Goal: Find contact information: Find contact information

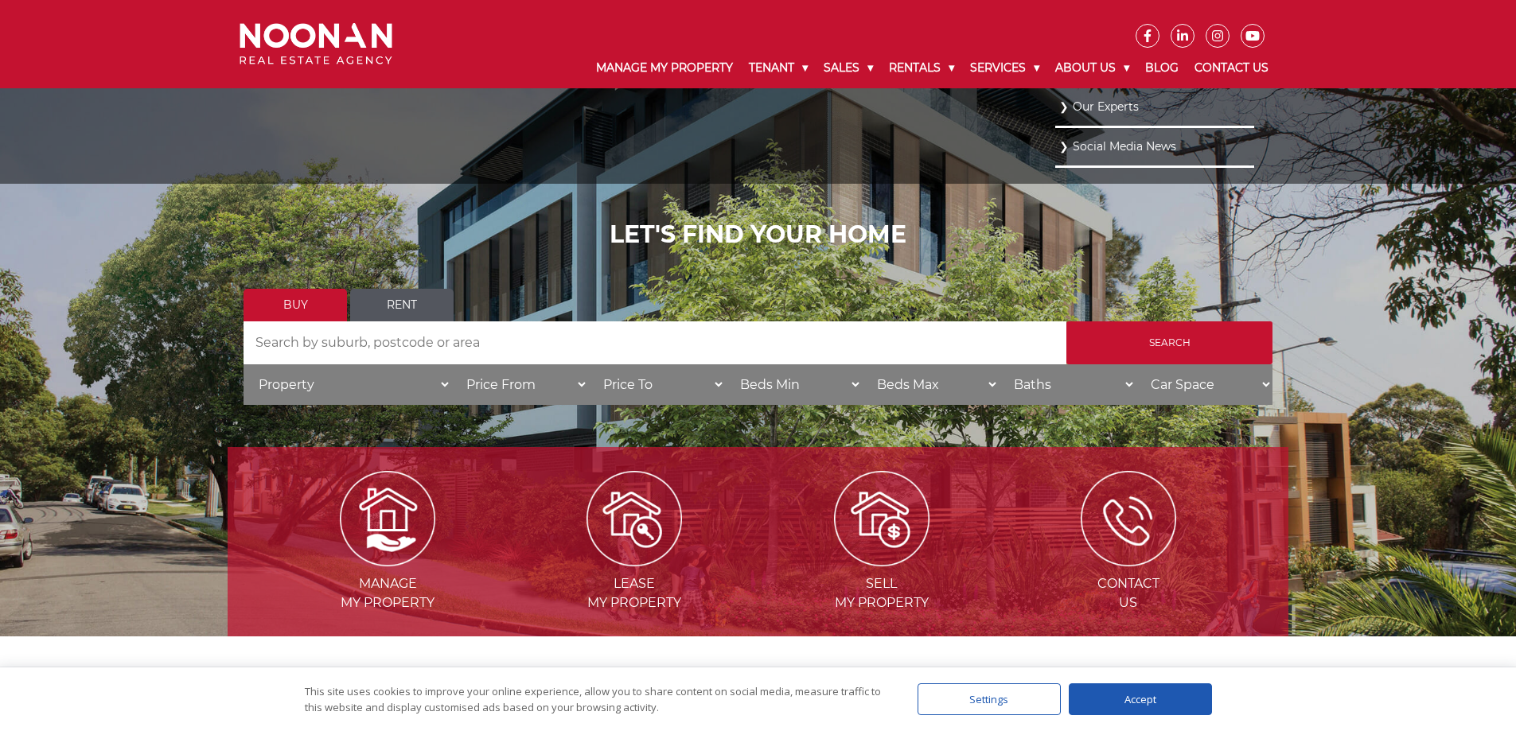
click at [1114, 108] on link "Our Experts" at bounding box center [1154, 106] width 191 height 21
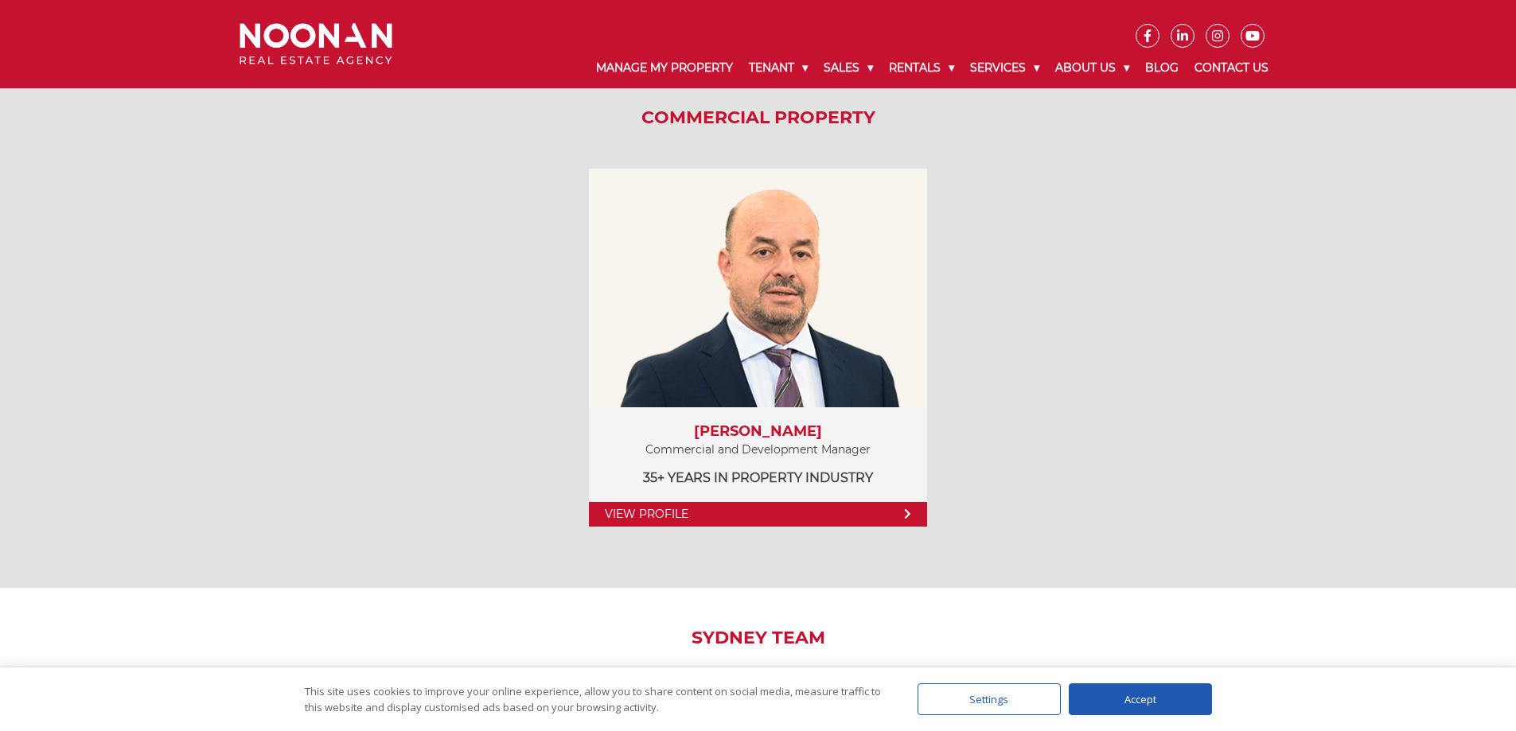
scroll to position [2164, 0]
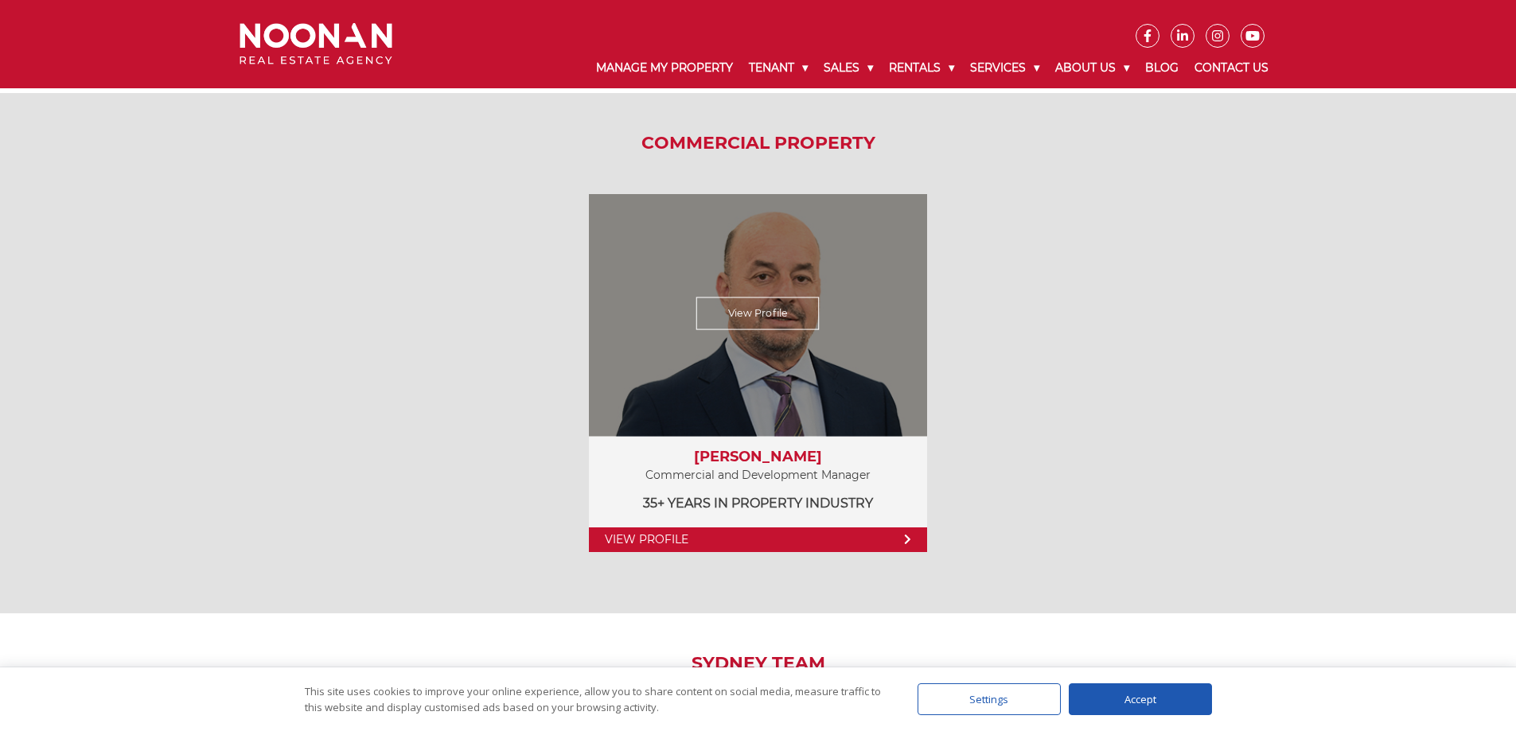
drag, startPoint x: 703, startPoint y: 450, endPoint x: 816, endPoint y: 458, distance: 114.0
click at [816, 458] on h3 "[PERSON_NAME]" at bounding box center [758, 458] width 306 height 18
copy h3 "[PERSON_NAME]"
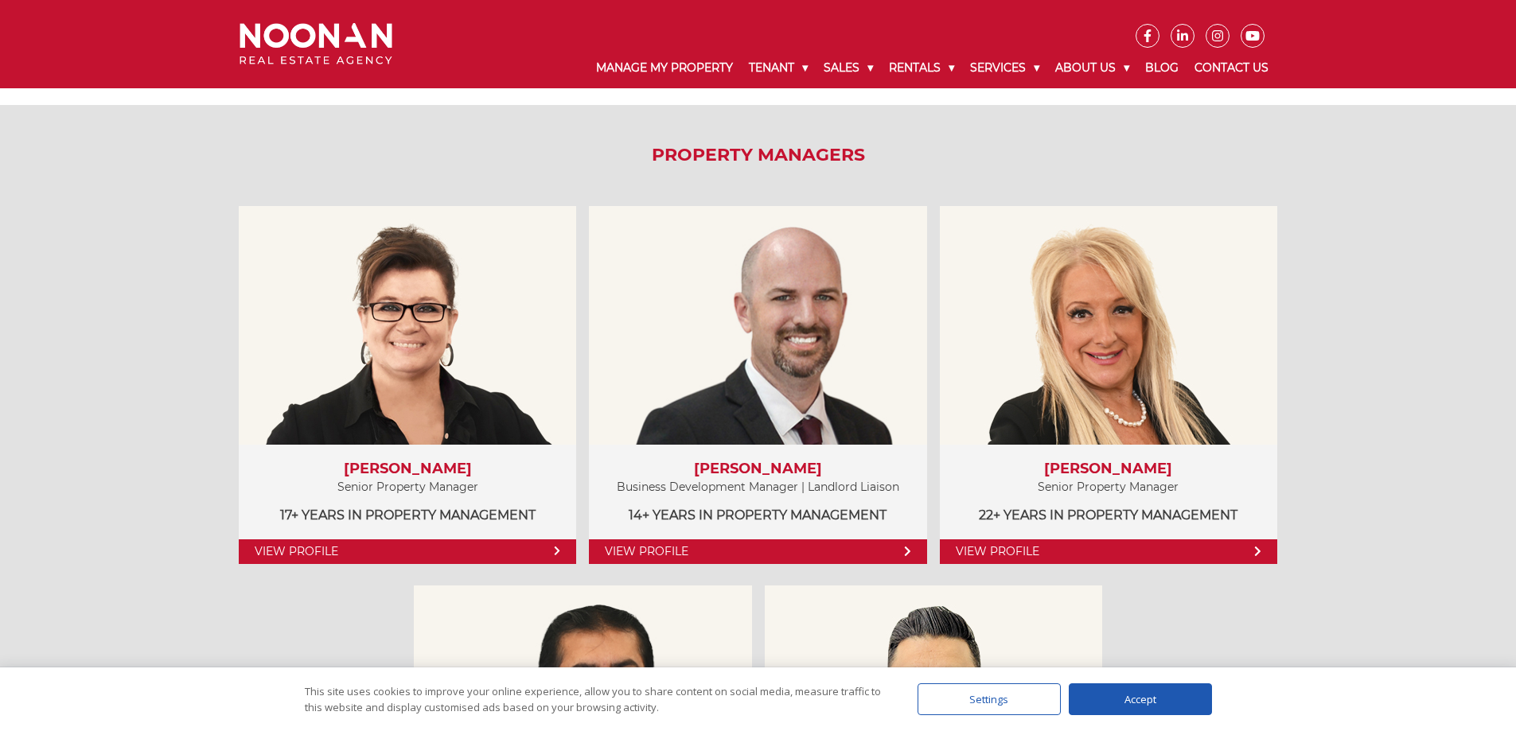
scroll to position [732, 0]
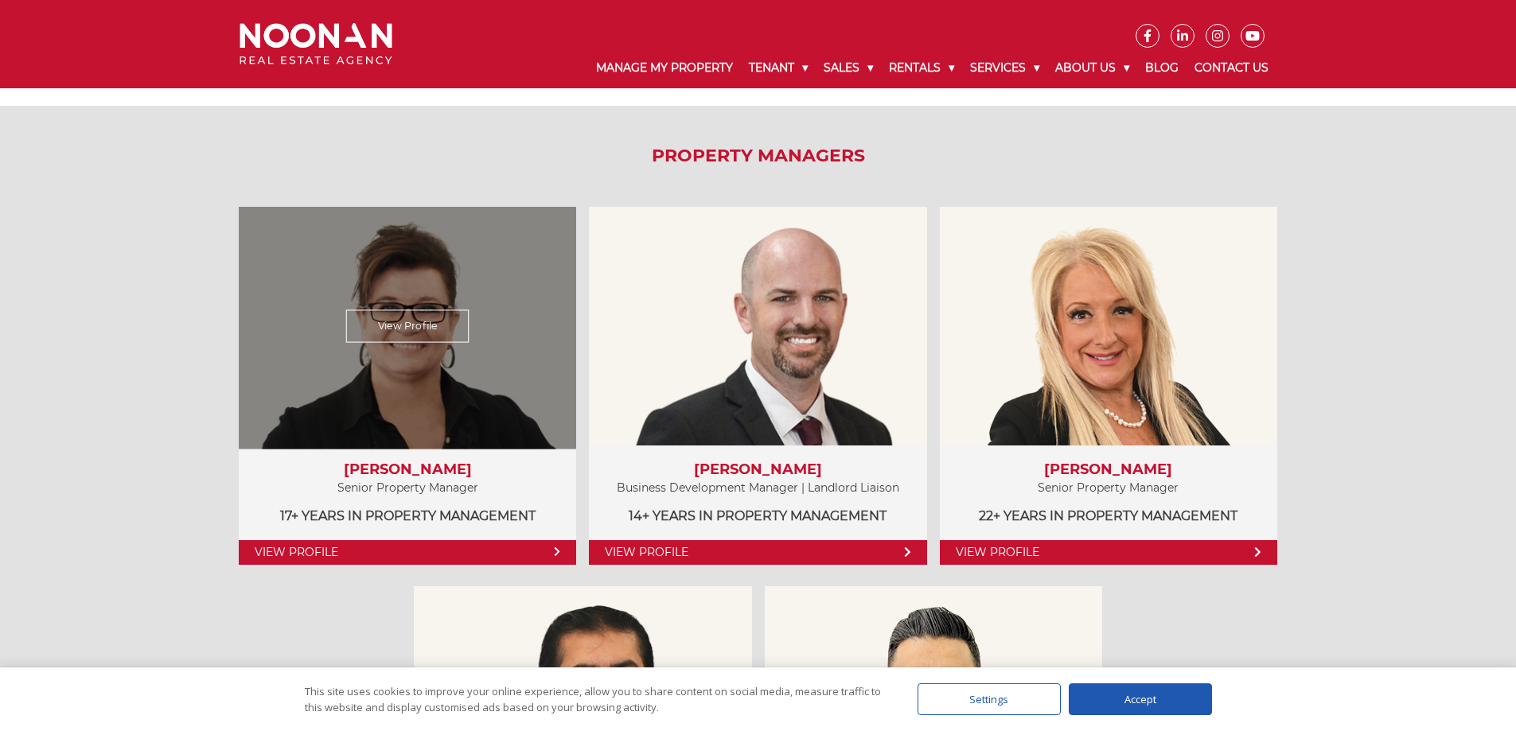
drag, startPoint x: 341, startPoint y: 464, endPoint x: 487, endPoint y: 470, distance: 145.7
click at [487, 470] on h3 "[PERSON_NAME]" at bounding box center [408, 470] width 306 height 18
copy h3 "[PERSON_NAME]"
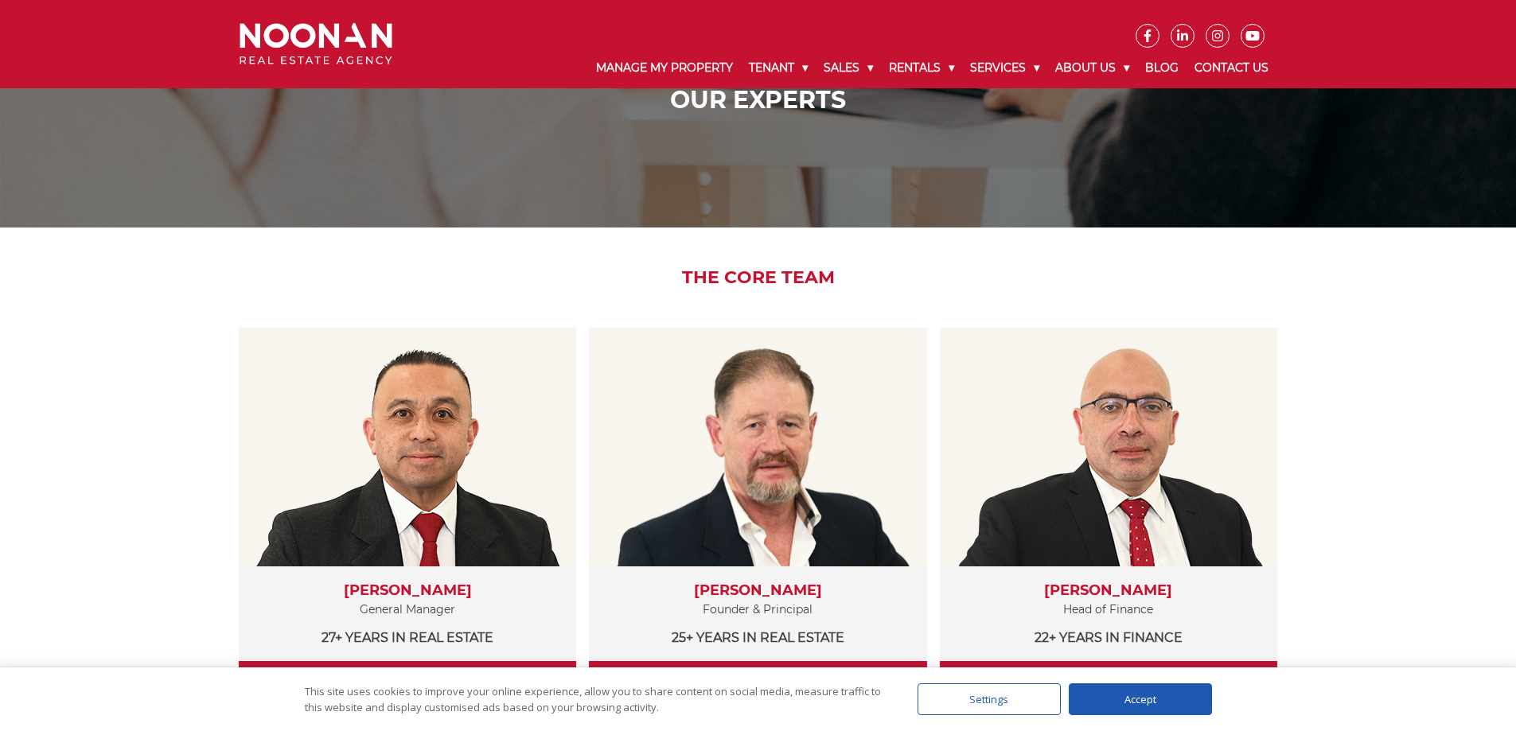
scroll to position [16, 0]
